Goal: Check status: Check status

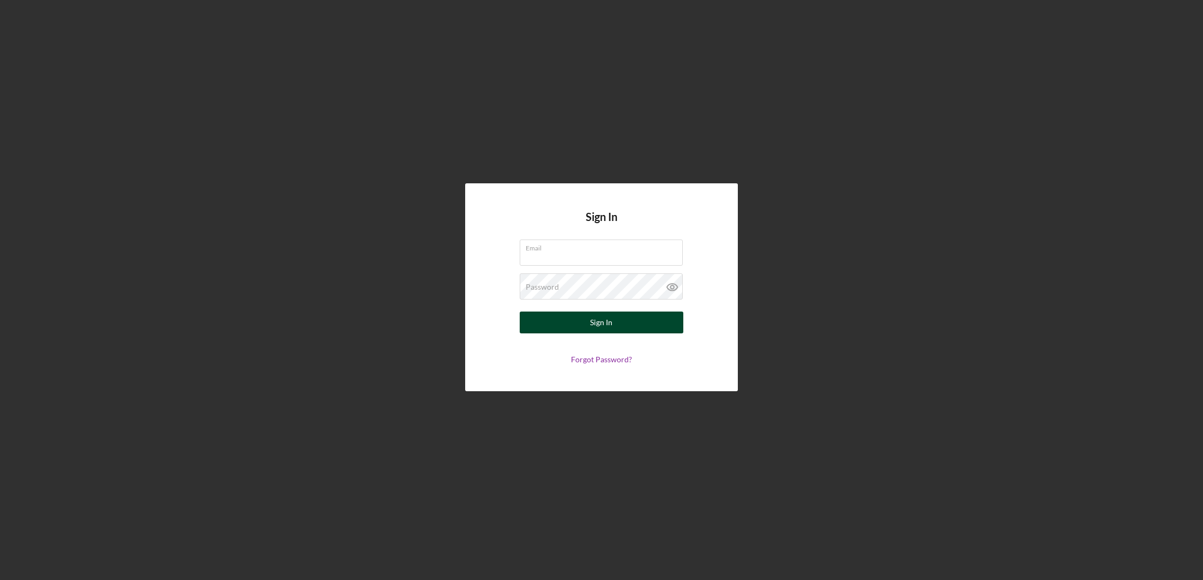
type input "[EMAIL_ADDRESS][DOMAIN_NAME]"
click at [585, 324] on button "Sign In" at bounding box center [602, 322] width 164 height 22
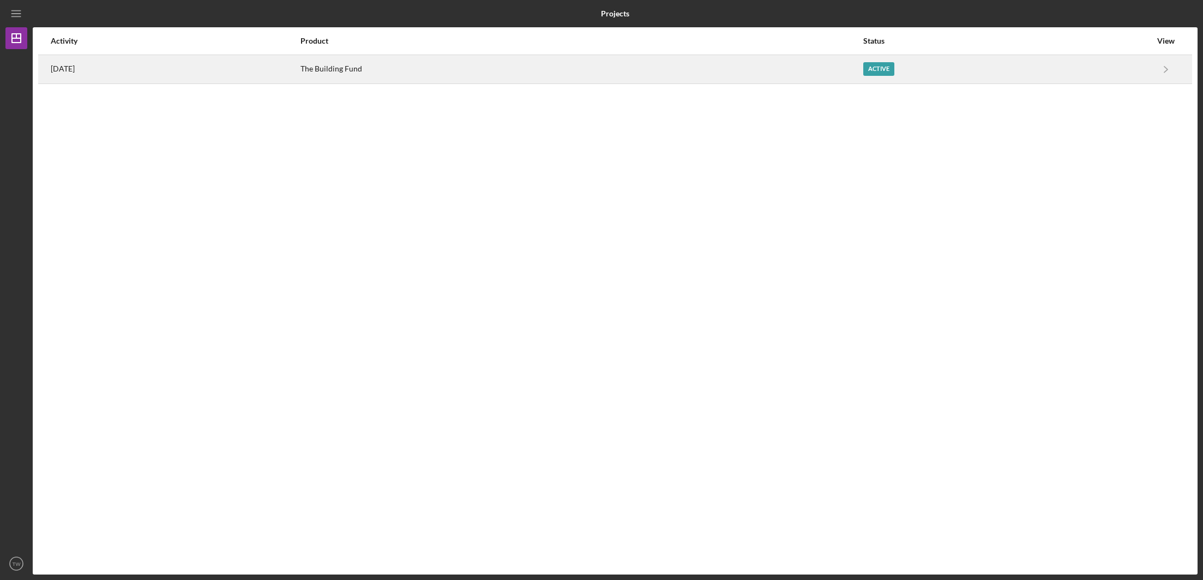
click at [390, 82] on div "The Building Fund" at bounding box center [581, 69] width 562 height 27
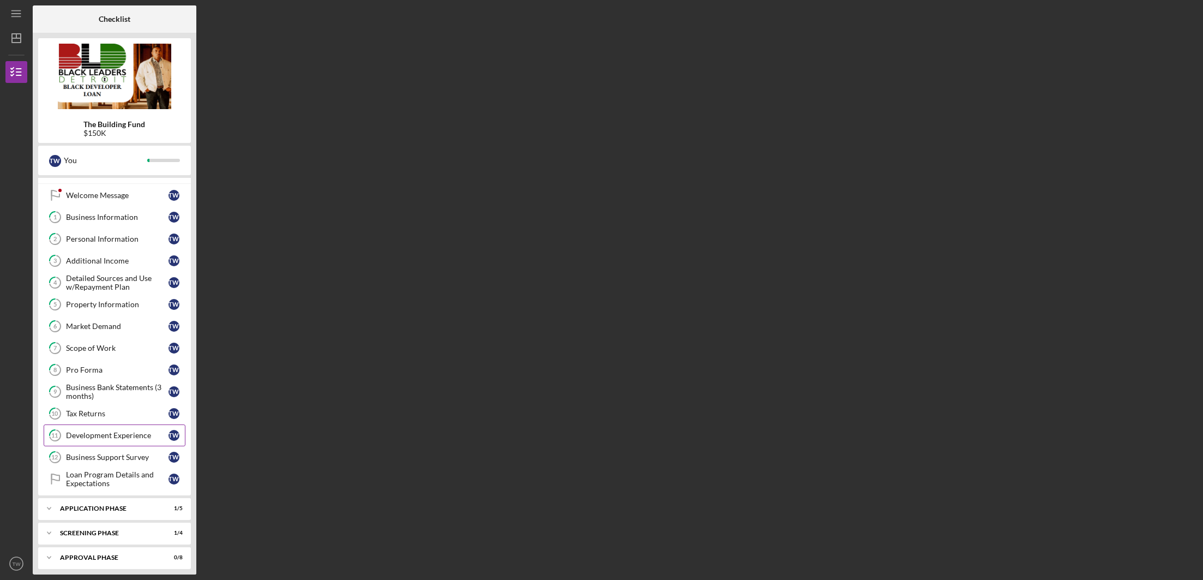
scroll to position [19, 0]
click at [88, 505] on div "Application Phase" at bounding box center [118, 505] width 117 height 7
